Goal: Transaction & Acquisition: Purchase product/service

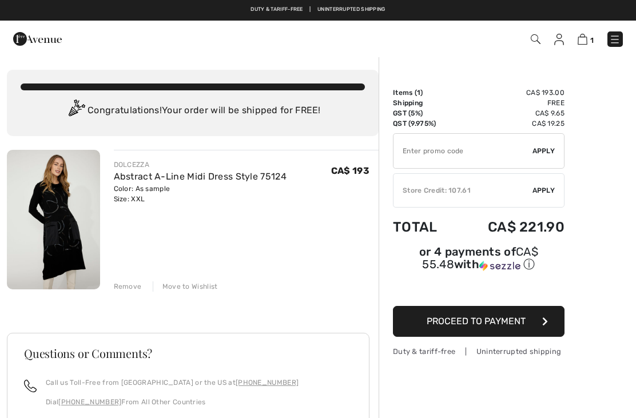
click at [560, 38] on img at bounding box center [560, 39] width 10 height 11
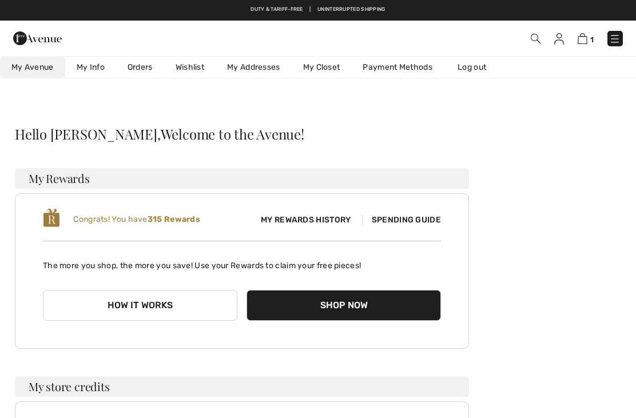
click at [585, 43] on img at bounding box center [583, 38] width 10 height 11
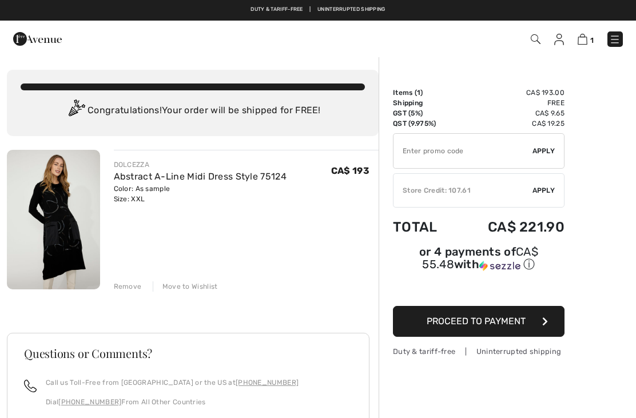
click at [38, 235] on img at bounding box center [53, 220] width 93 height 140
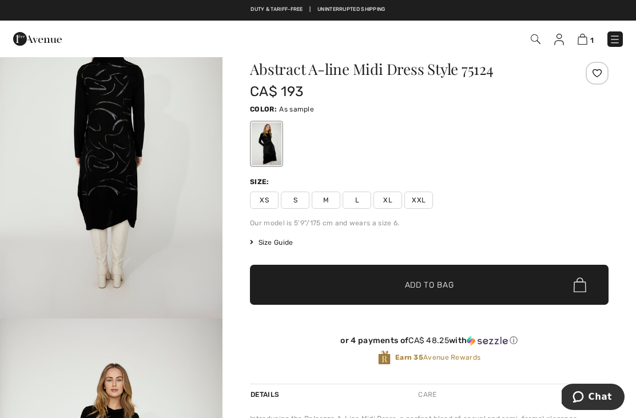
scroll to position [30, 0]
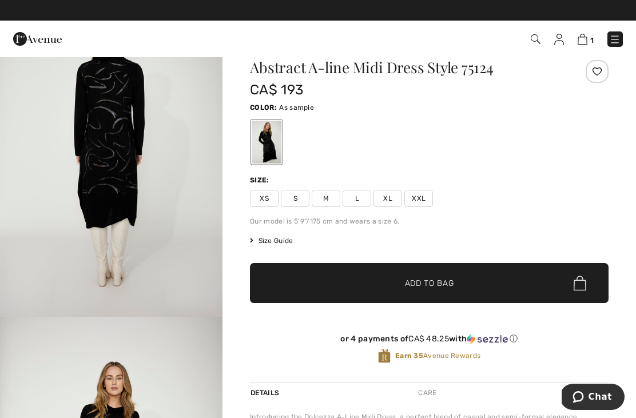
click at [270, 243] on span "Size Guide" at bounding box center [271, 241] width 43 height 10
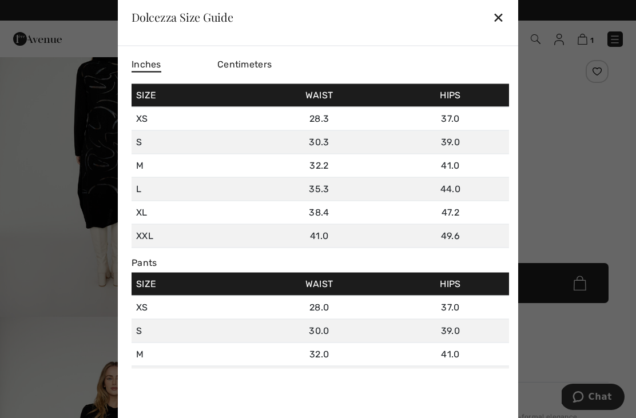
click at [496, 15] on div "✕" at bounding box center [499, 17] width 12 height 24
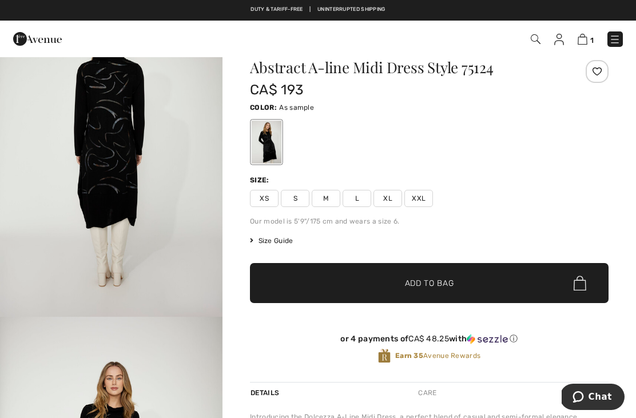
scroll to position [0, 0]
